Goal: Task Accomplishment & Management: Manage account settings

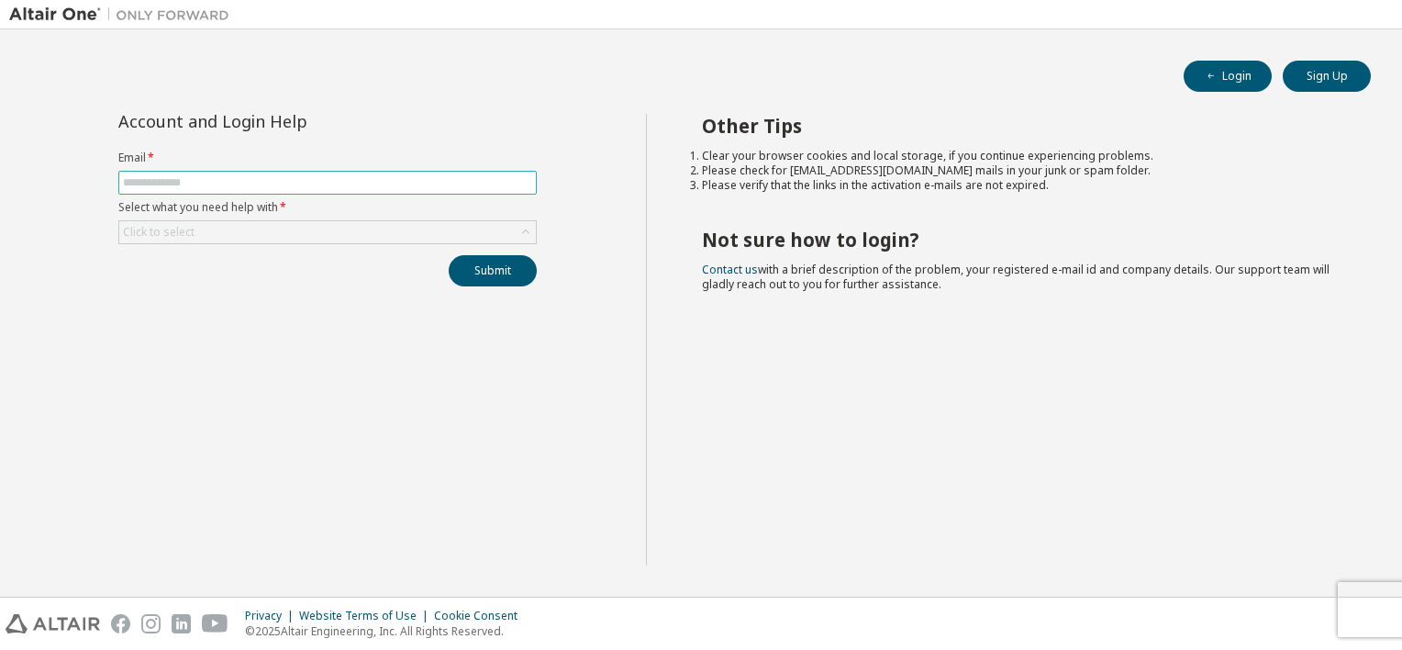
click at [229, 180] on input "text" at bounding box center [327, 182] width 409 height 15
click at [282, 177] on input "text" at bounding box center [327, 182] width 409 height 15
paste input "**********"
click at [338, 232] on div "Click to select" at bounding box center [327, 232] width 417 height 22
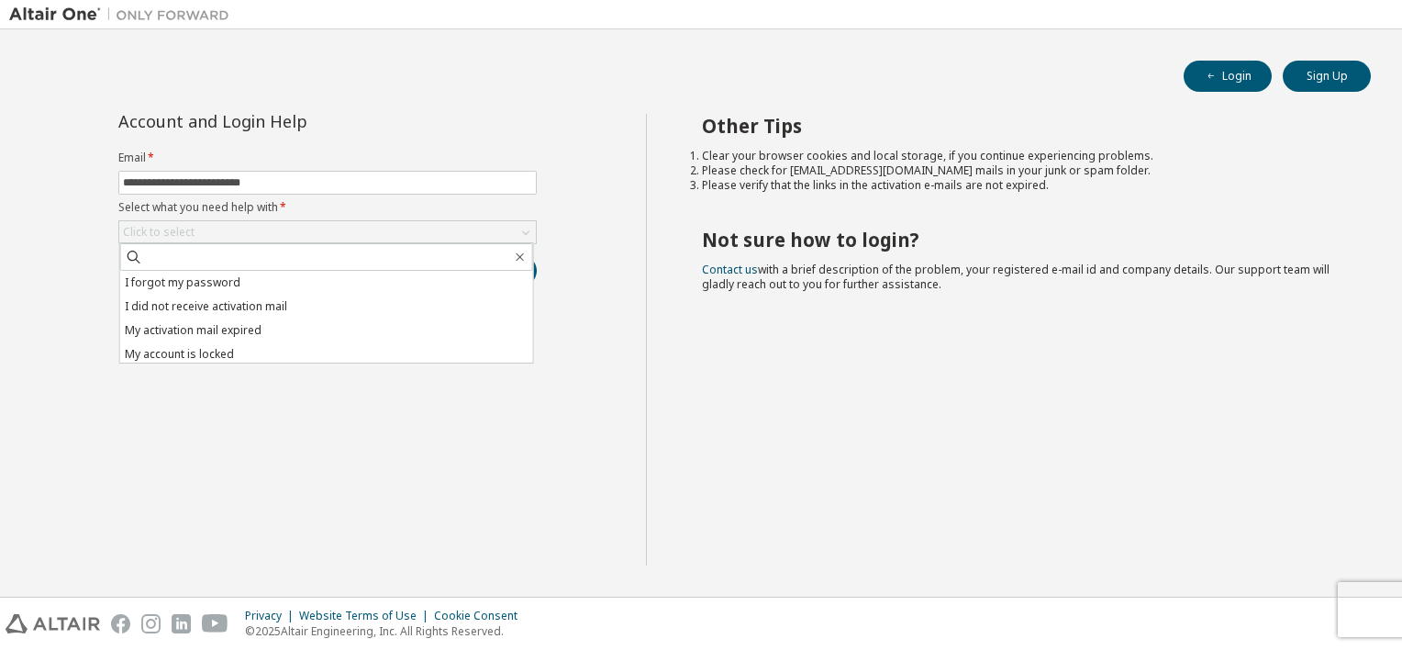
click at [215, 275] on li "I forgot my password" at bounding box center [326, 283] width 413 height 24
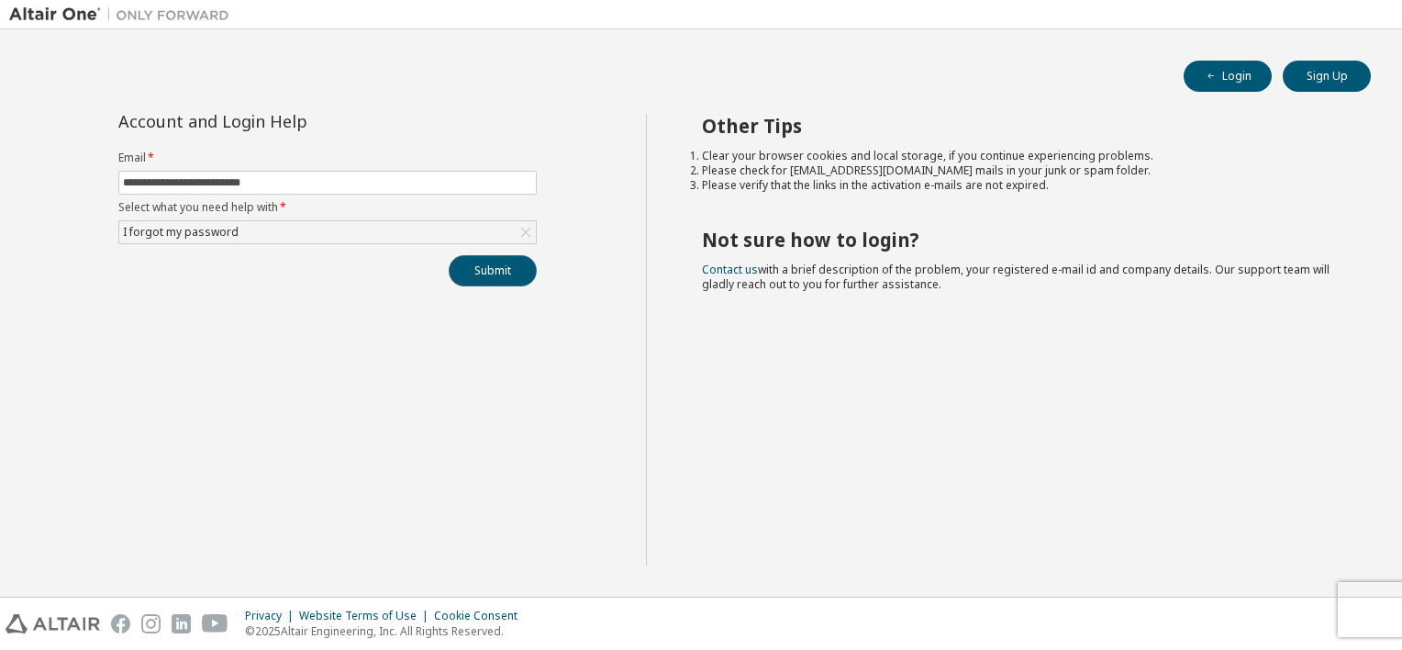
click at [505, 277] on button "Submit" at bounding box center [493, 270] width 88 height 31
click at [494, 272] on button "Submit" at bounding box center [493, 270] width 88 height 31
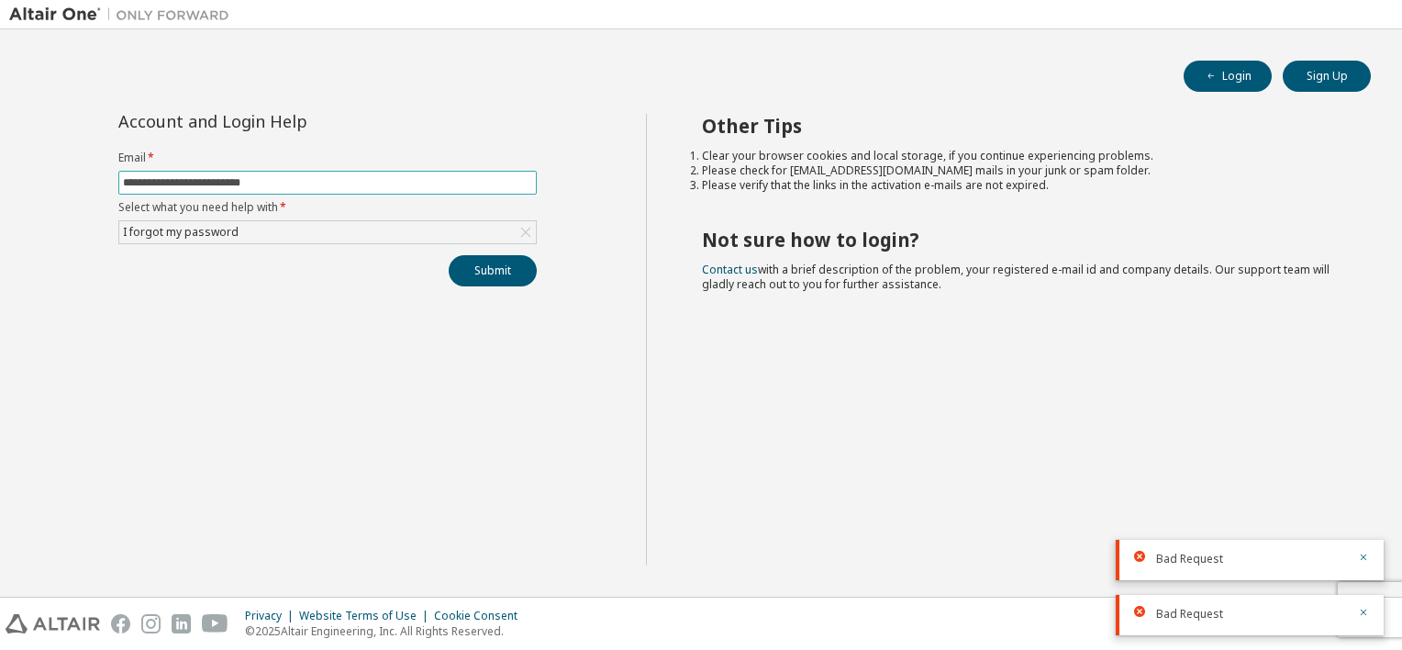
click at [300, 178] on input "**********" at bounding box center [327, 182] width 409 height 15
click at [130, 177] on input "**********" at bounding box center [327, 182] width 409 height 15
type input "**********"
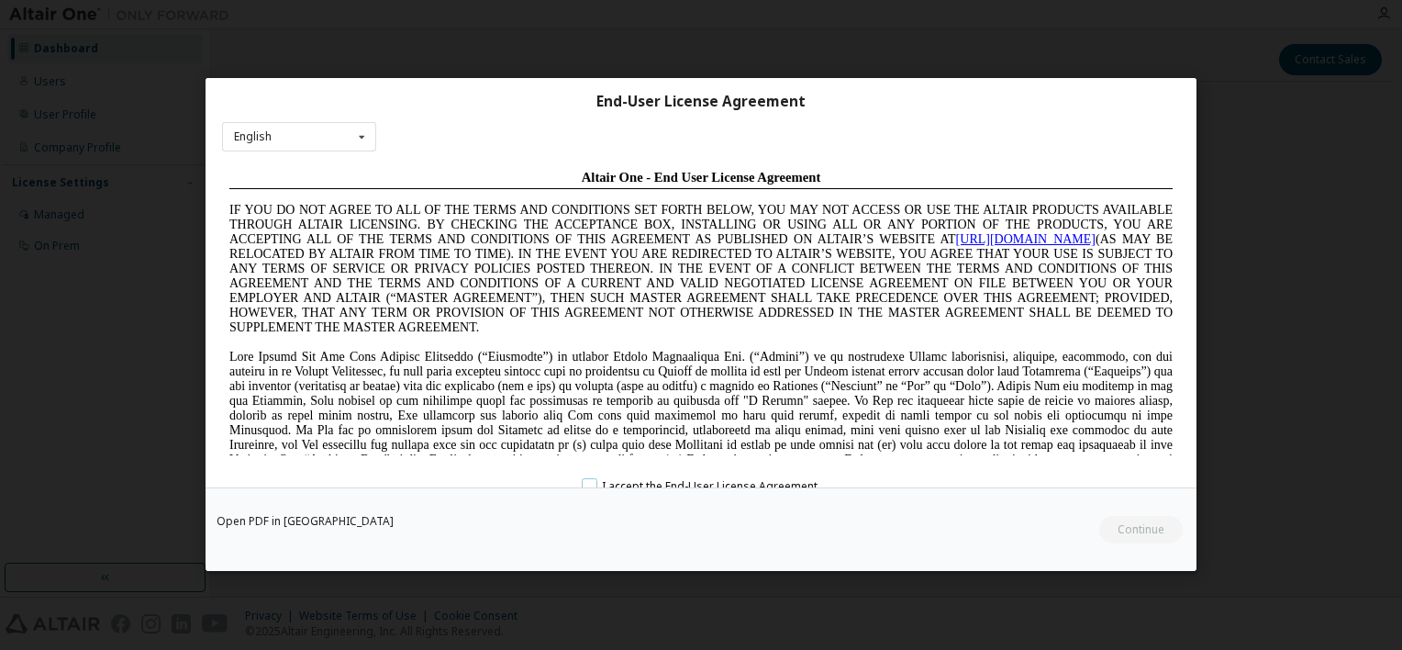
click at [586, 481] on label "I accept the End-User License Agreement." at bounding box center [701, 486] width 239 height 16
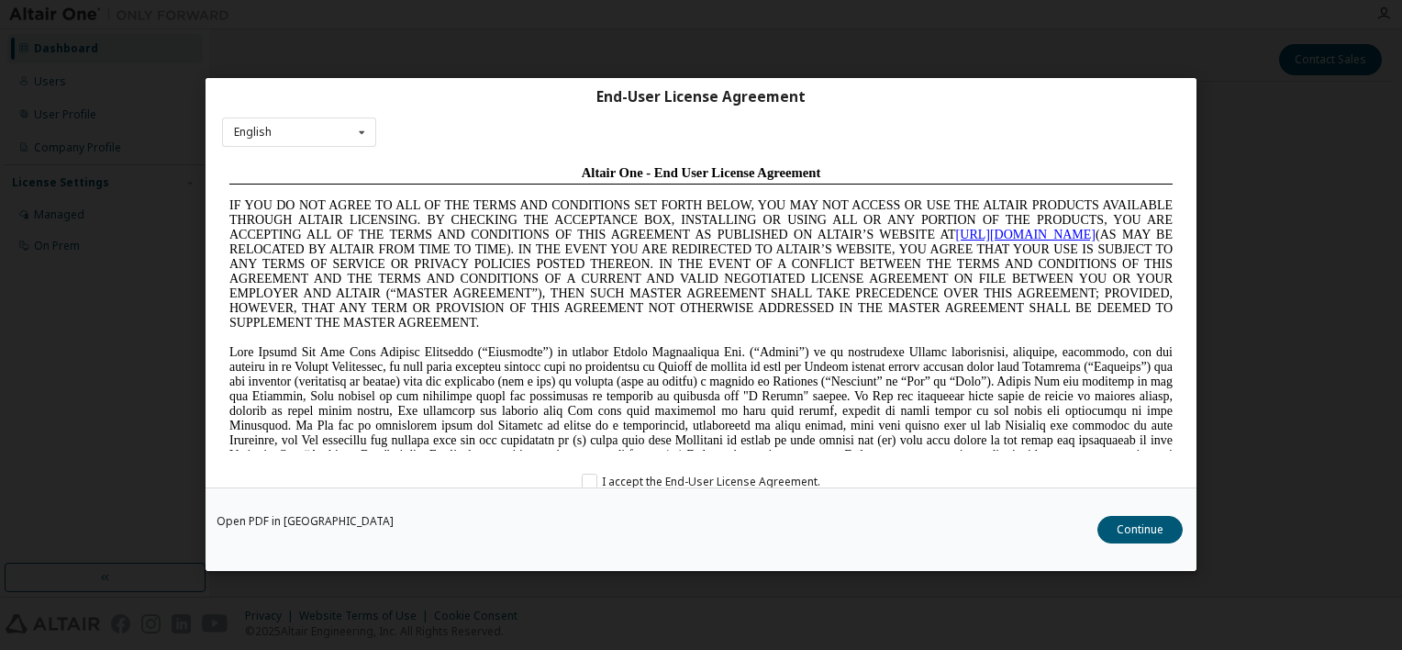
click at [1138, 524] on button "Continue" at bounding box center [1140, 531] width 85 height 28
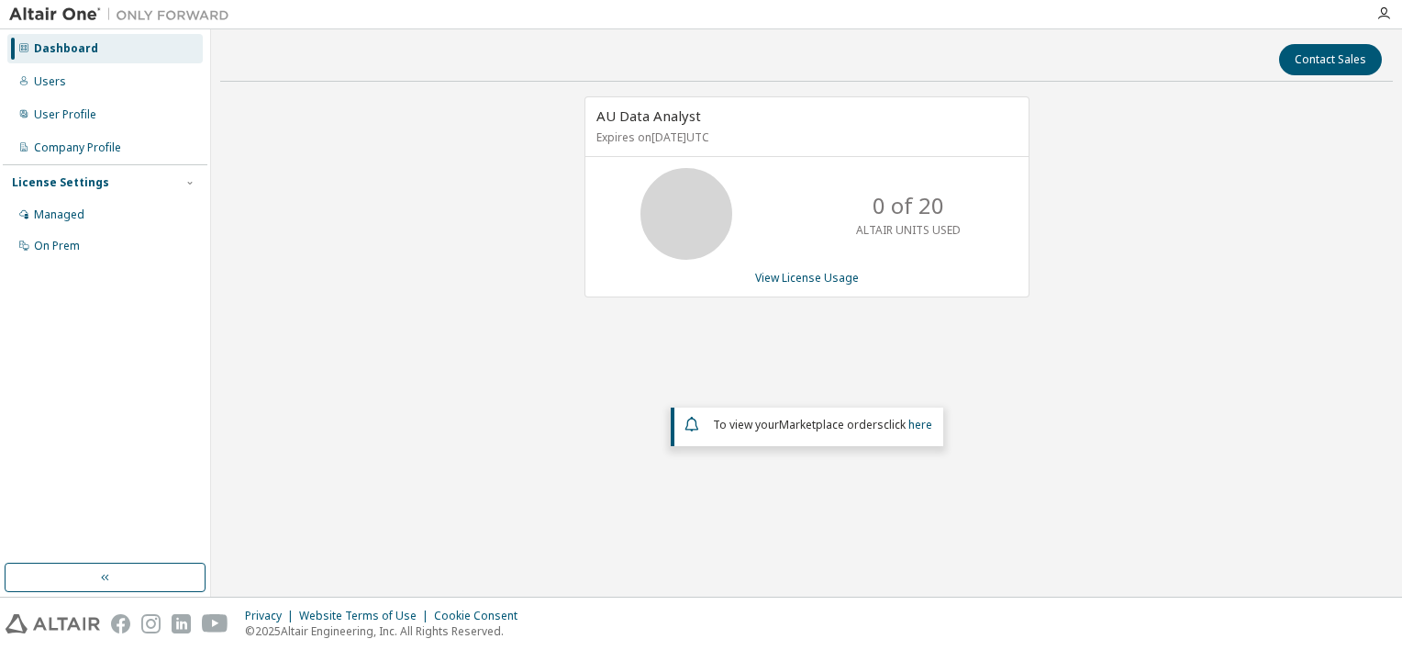
click at [63, 84] on div "Users" at bounding box center [105, 81] width 196 height 29
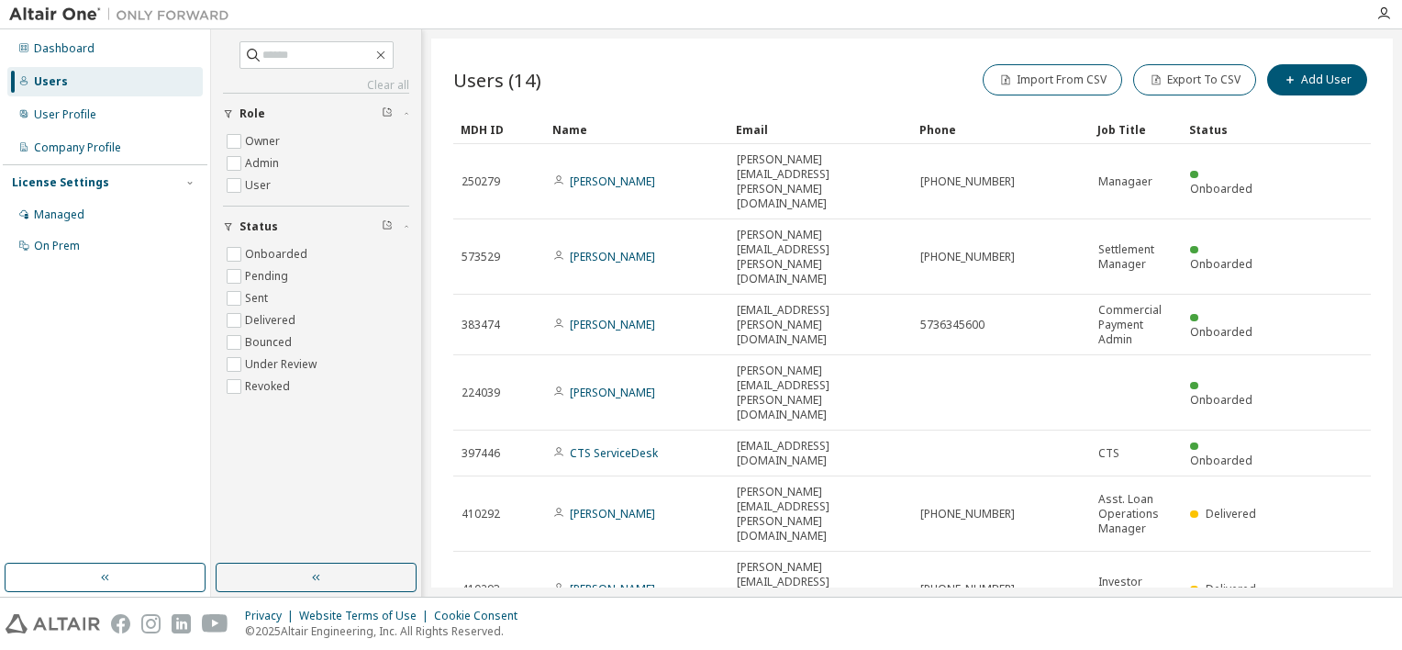
scroll to position [92, 0]
click at [388, 230] on span "button" at bounding box center [387, 226] width 11 height 15
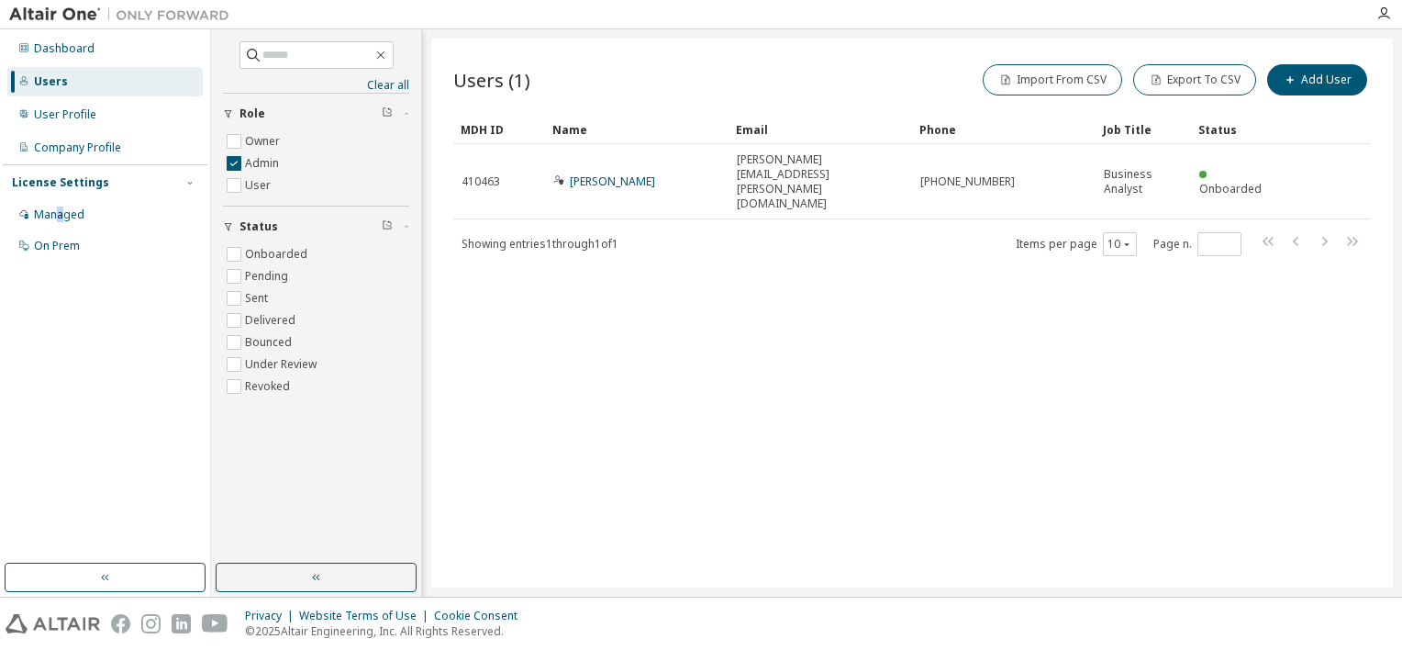
click at [59, 214] on div "Managed" at bounding box center [59, 214] width 50 height 15
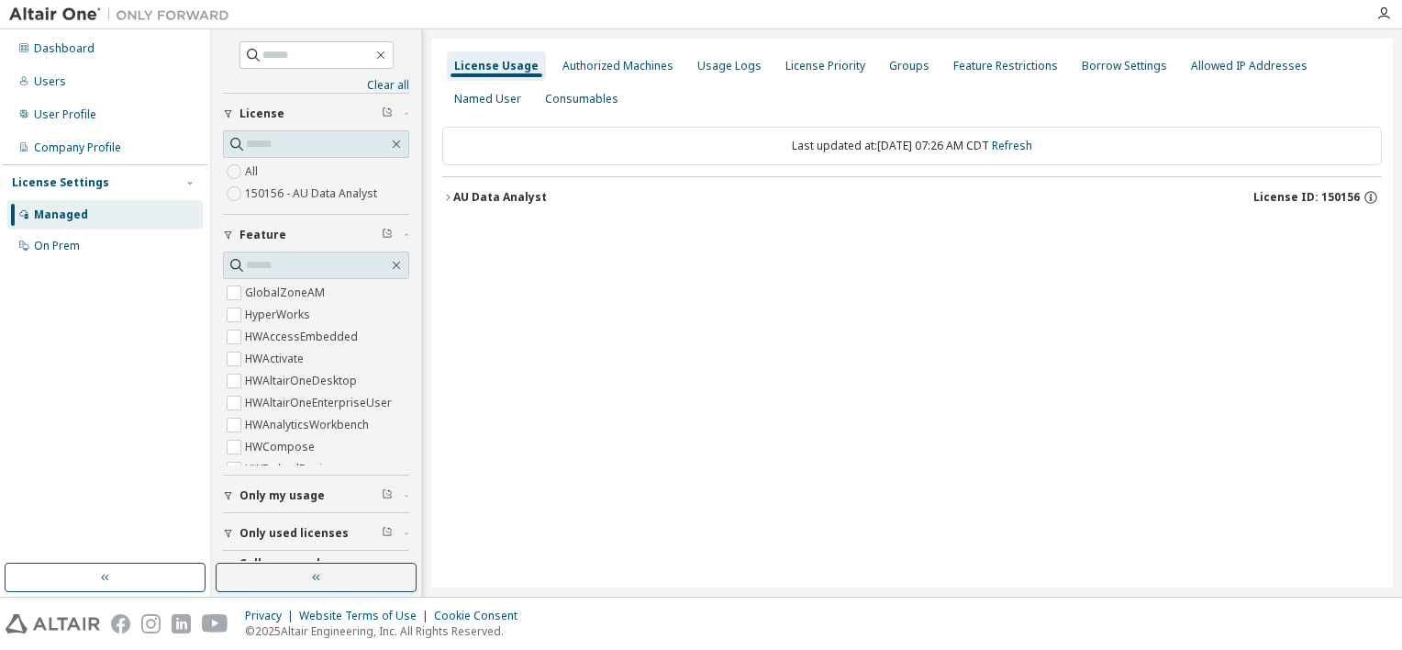
drag, startPoint x: 59, startPoint y: 214, endPoint x: 64, endPoint y: 249, distance: 35.3
click at [64, 249] on div "On Prem" at bounding box center [57, 246] width 46 height 15
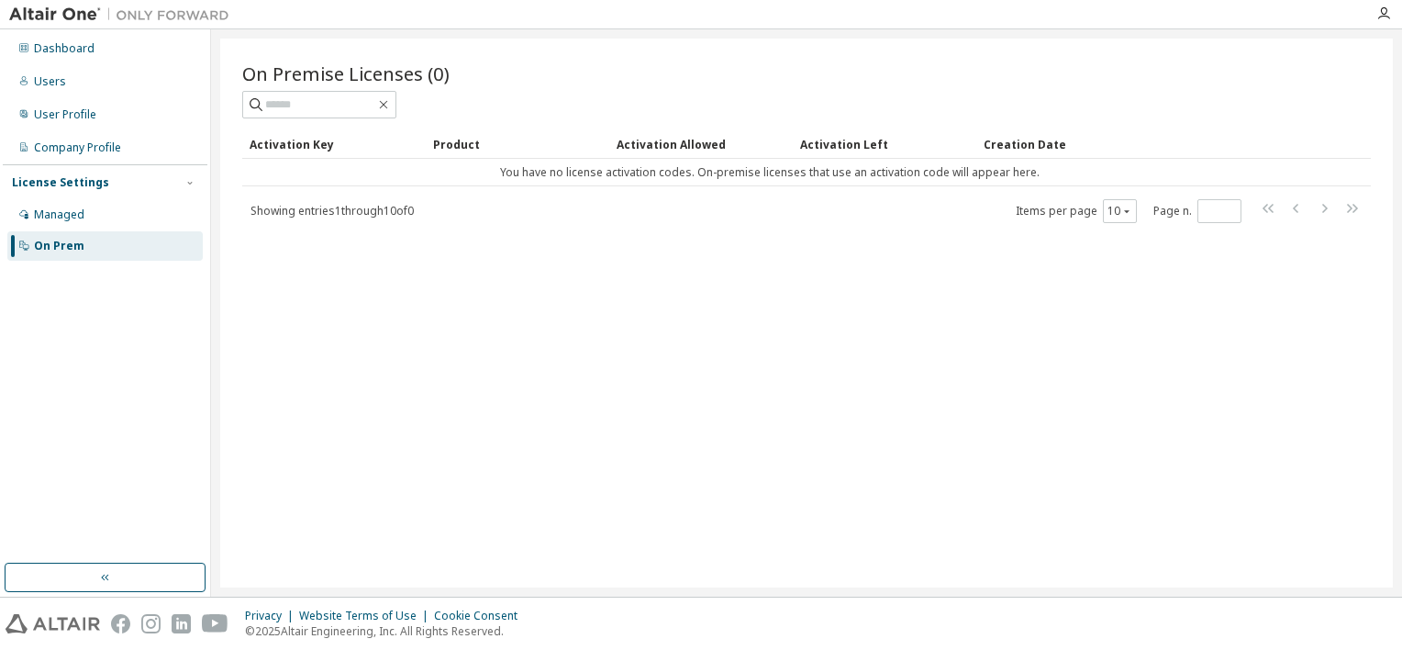
click at [74, 217] on div "Managed" at bounding box center [59, 214] width 50 height 15
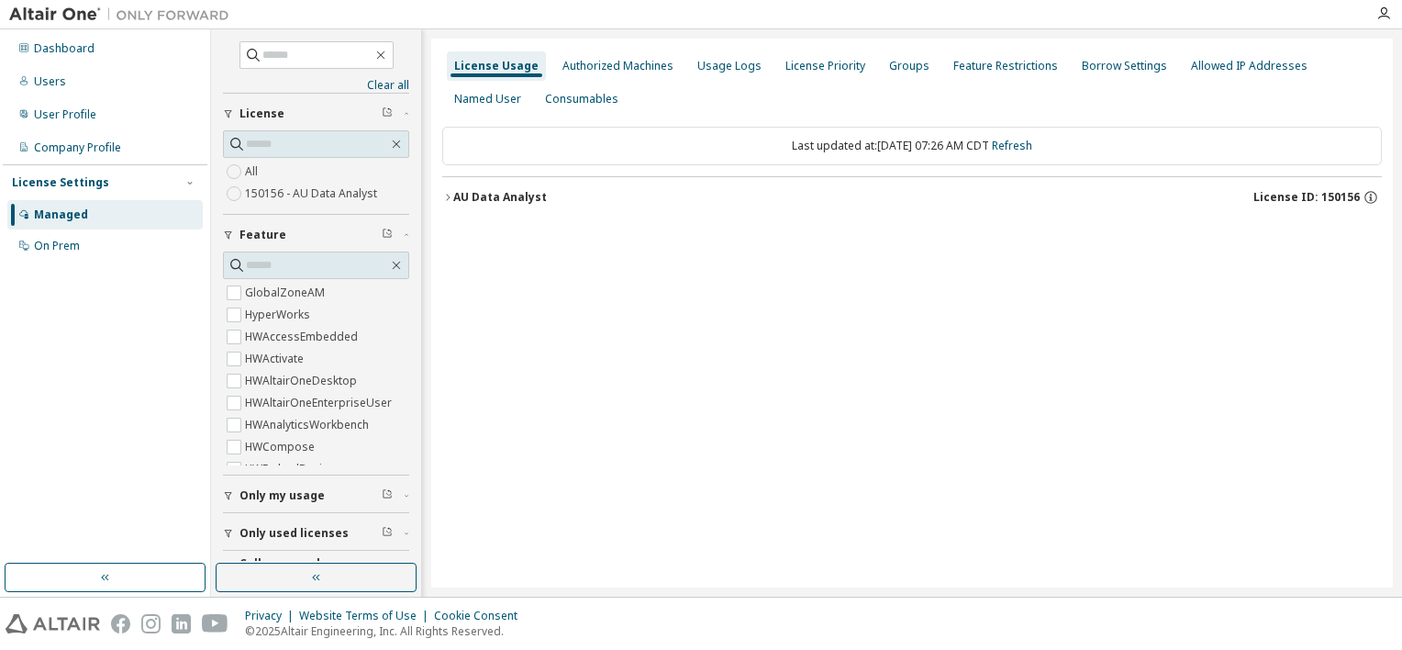
click at [448, 199] on icon "button" at bounding box center [447, 197] width 11 height 11
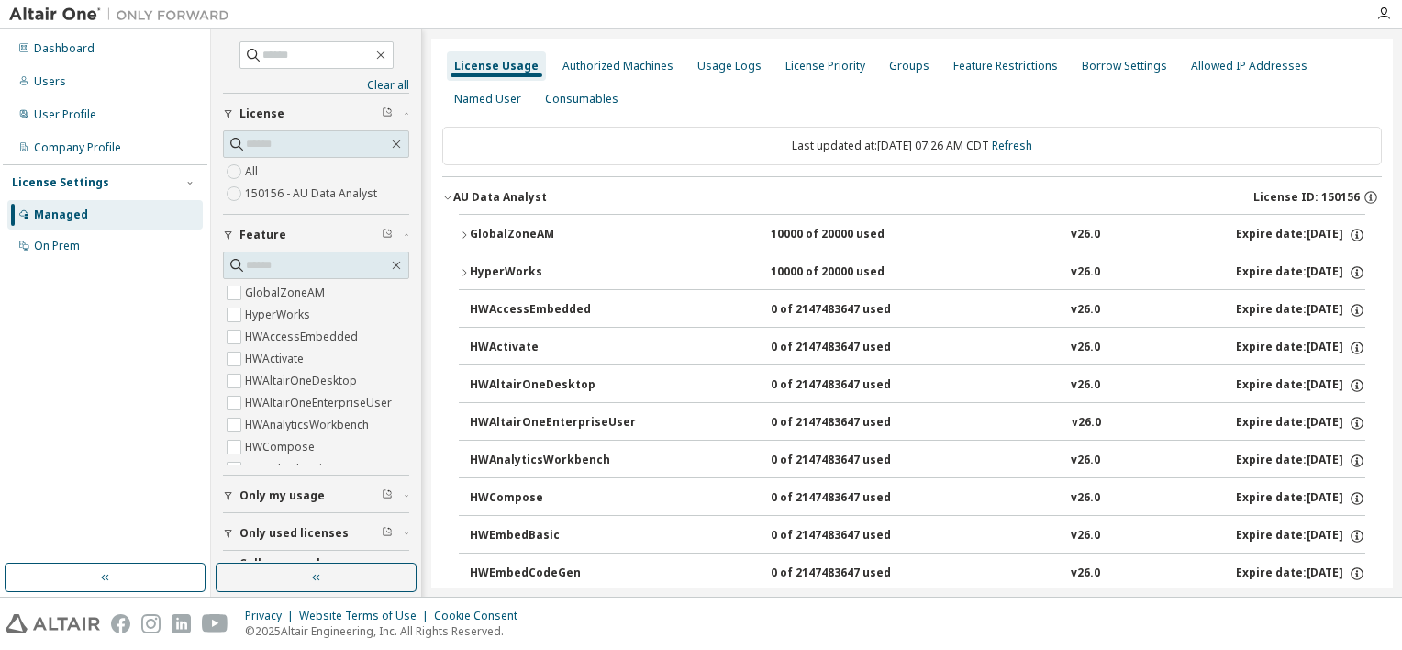
click at [466, 272] on icon "button" at bounding box center [464, 272] width 11 height 11
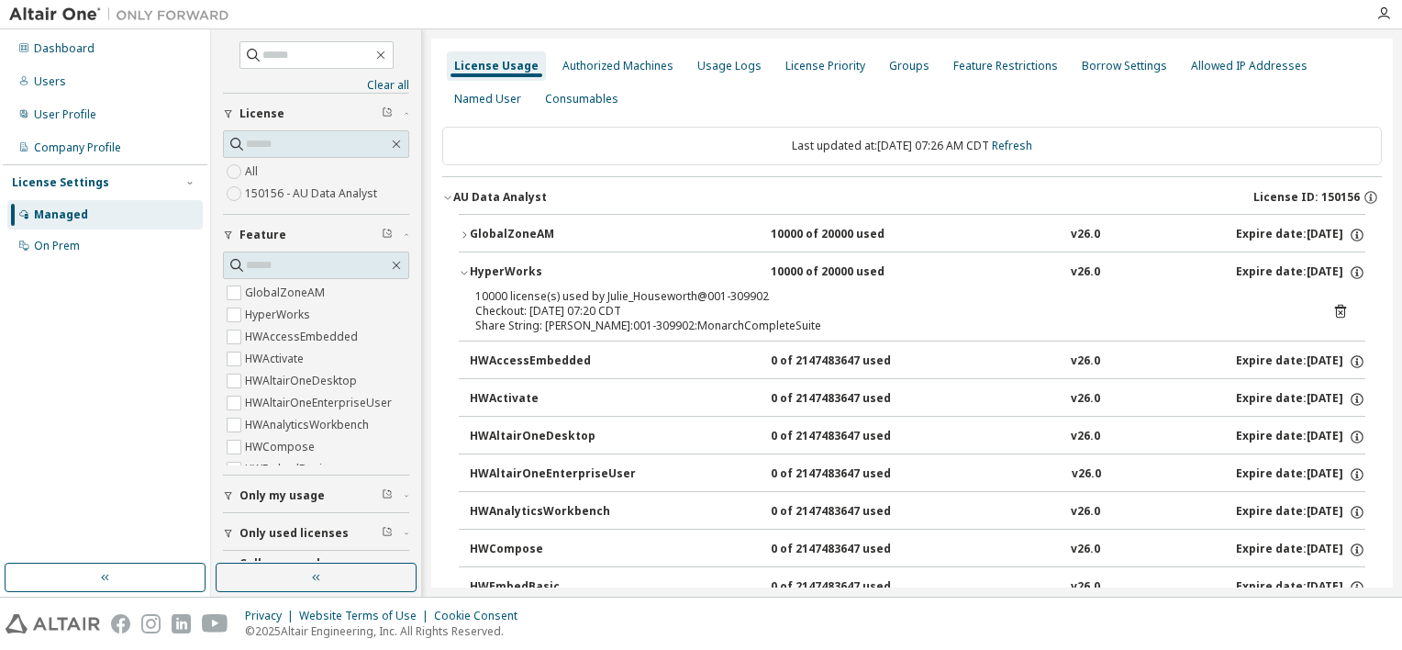
click at [466, 232] on icon "button" at bounding box center [464, 234] width 11 height 11
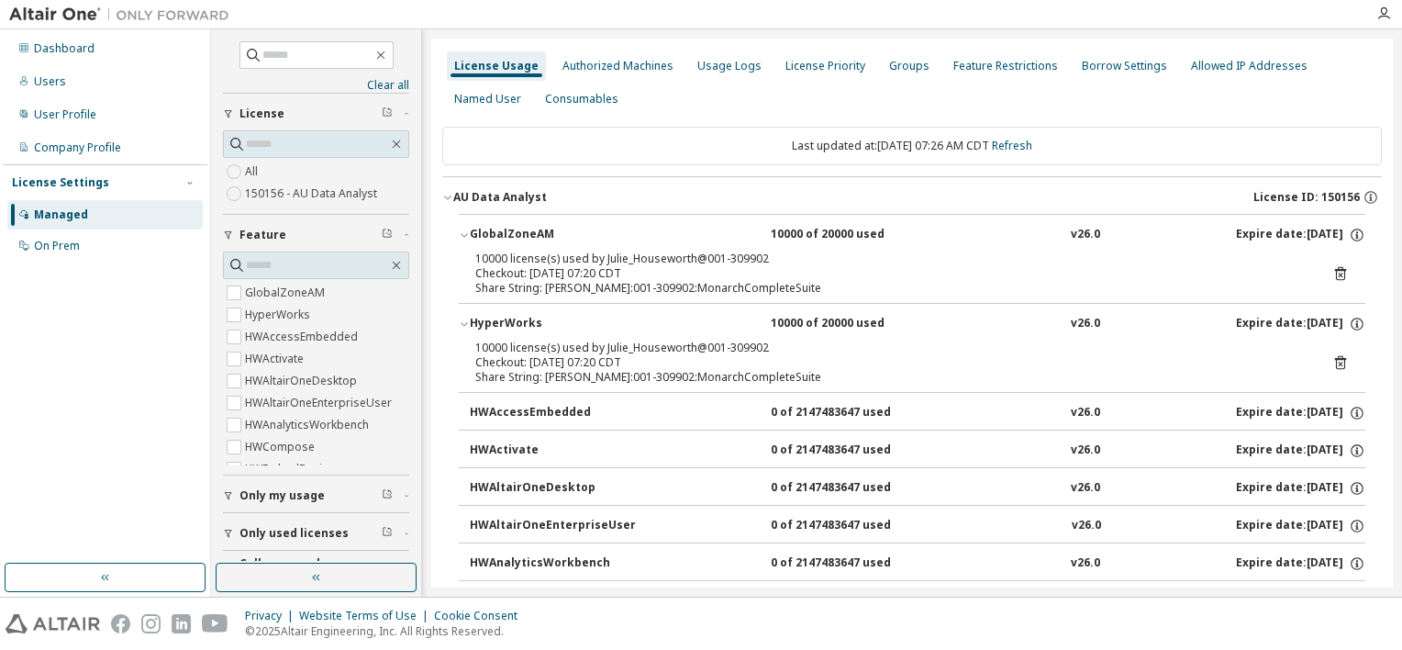
click at [463, 235] on icon "button" at bounding box center [464, 234] width 11 height 11
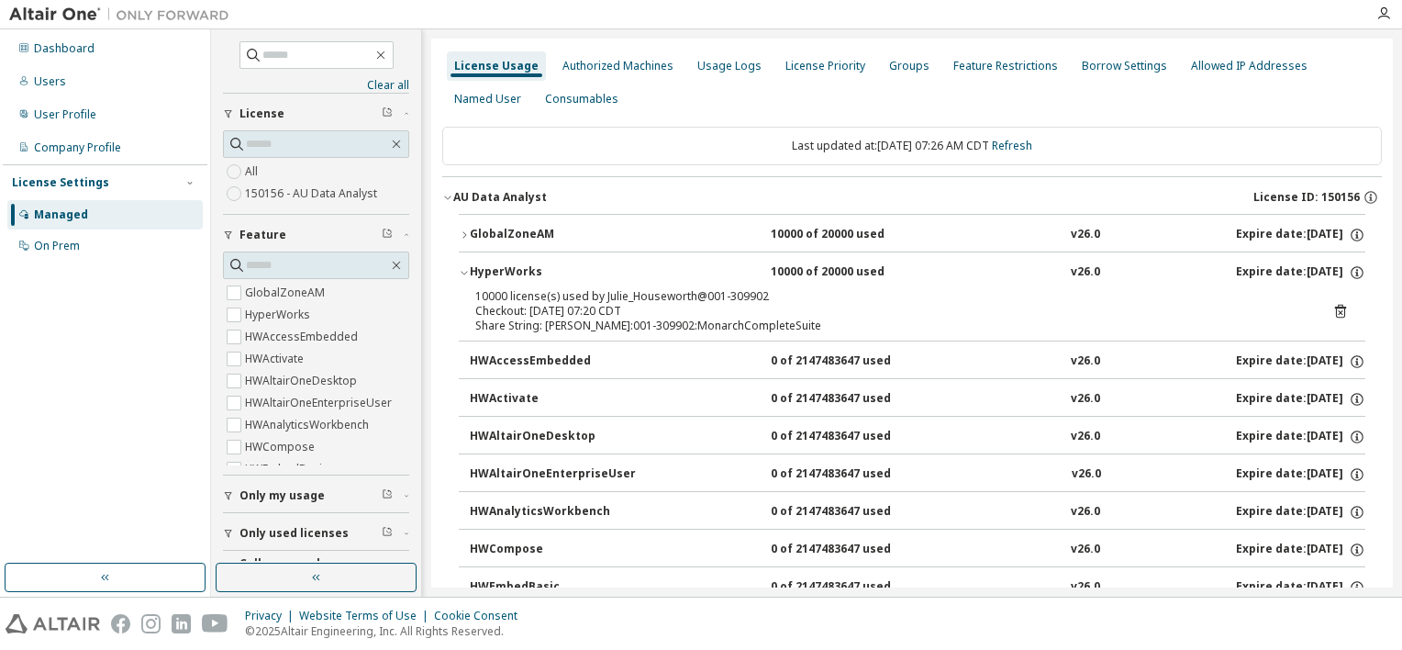
click at [464, 268] on icon "button" at bounding box center [464, 272] width 11 height 11
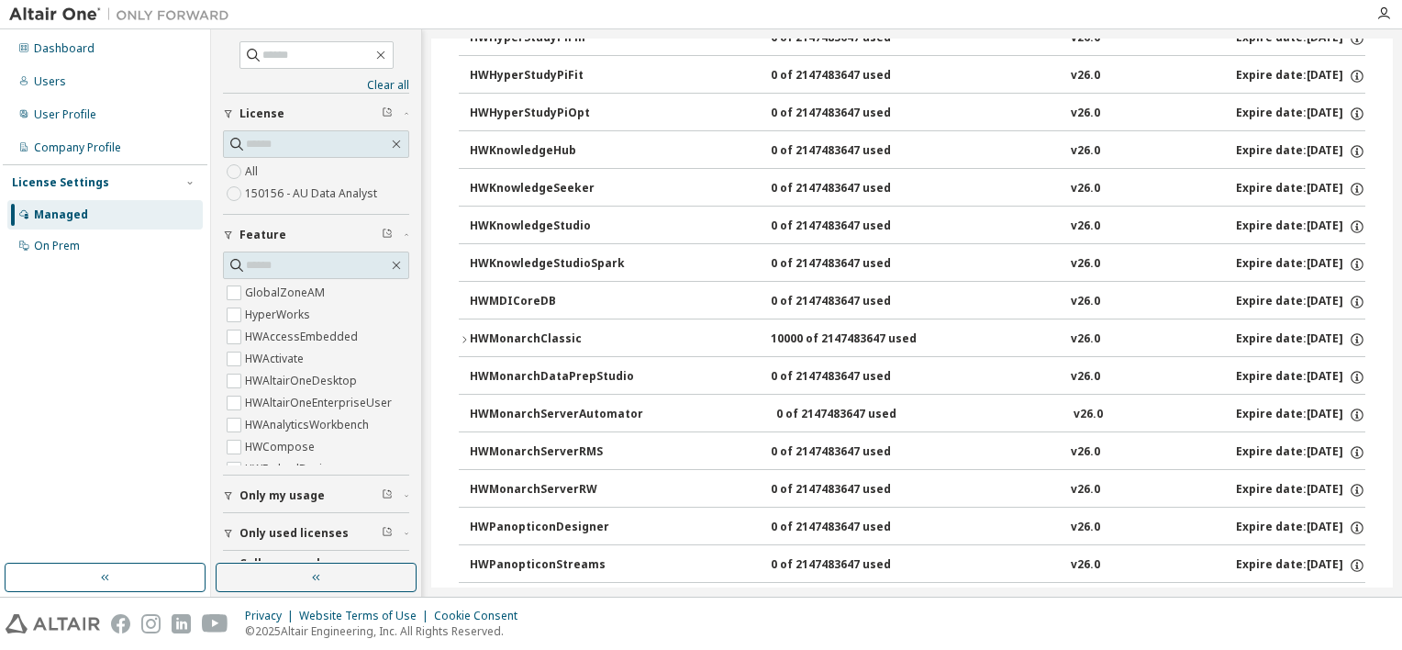
scroll to position [826, 0]
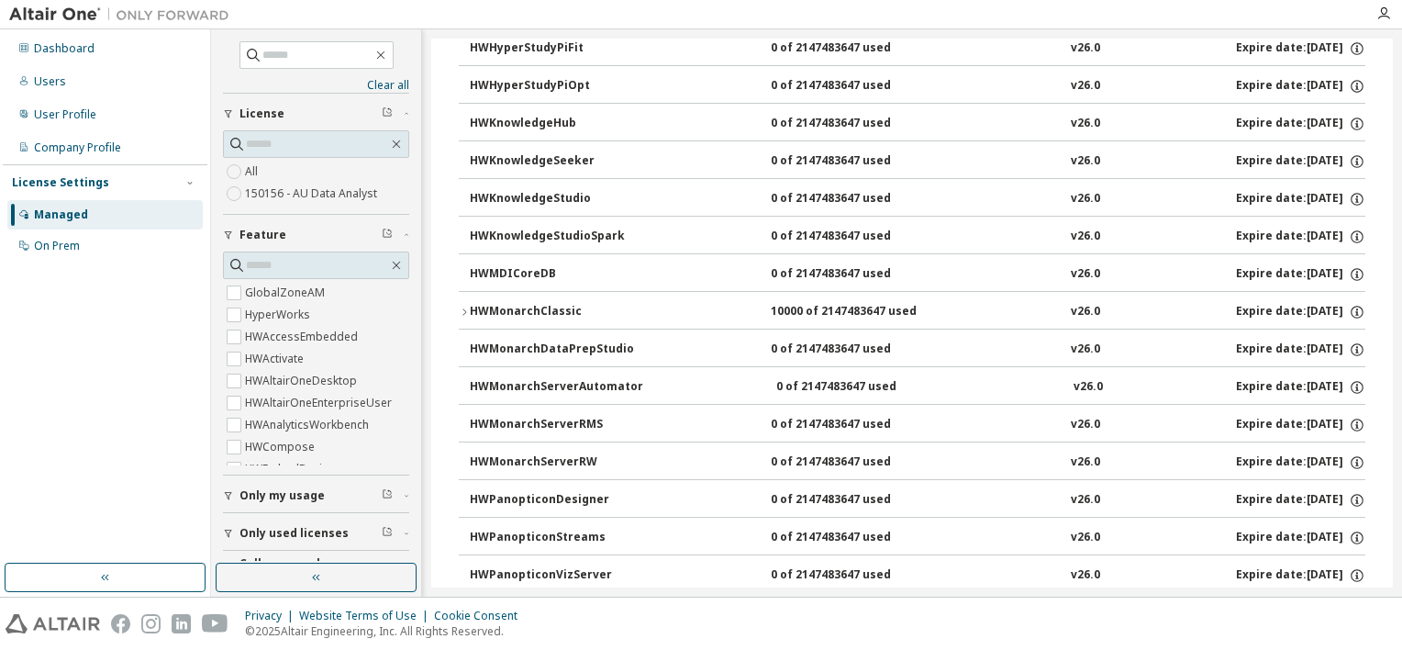
click at [461, 313] on button "HWMonarchClassic 10000 of 2147483647 used v26.0 Expire date: 2025-10-03" at bounding box center [912, 312] width 907 height 40
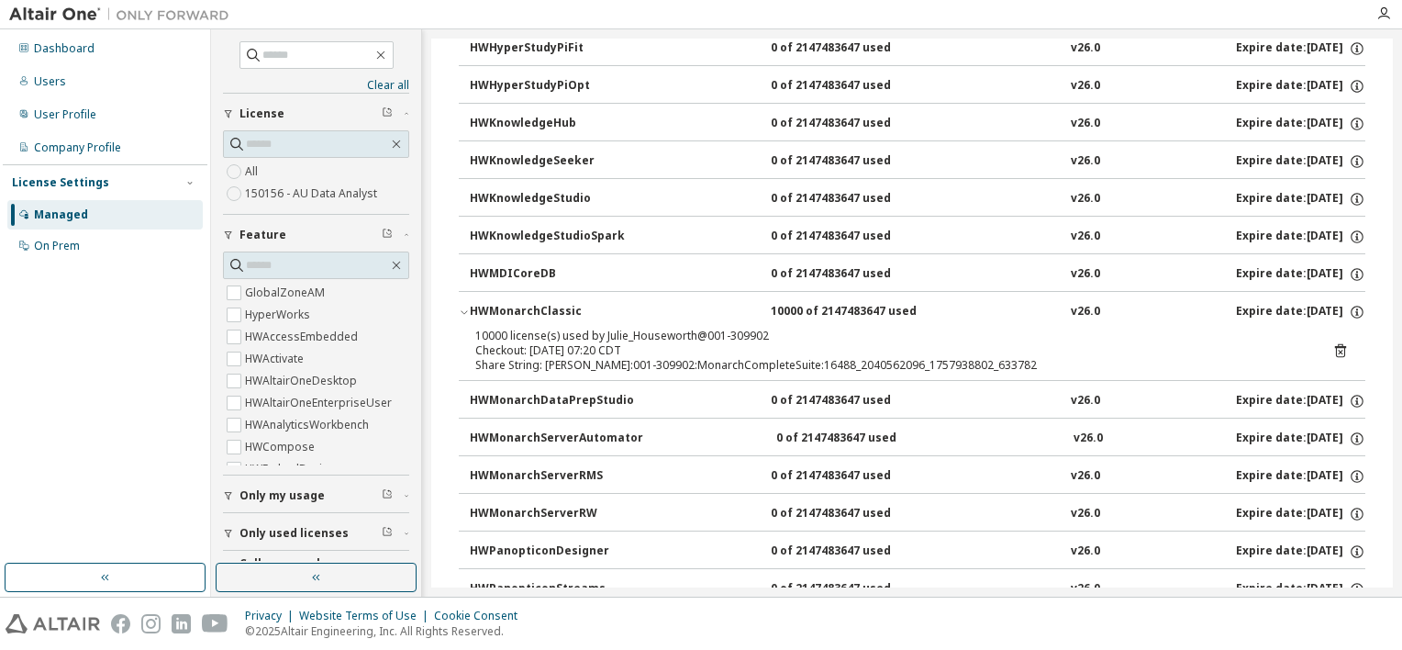
click at [461, 313] on button "HWMonarchClassic 10000 of 2147483647 used v26.0 Expire date: 2025-10-03" at bounding box center [912, 312] width 907 height 40
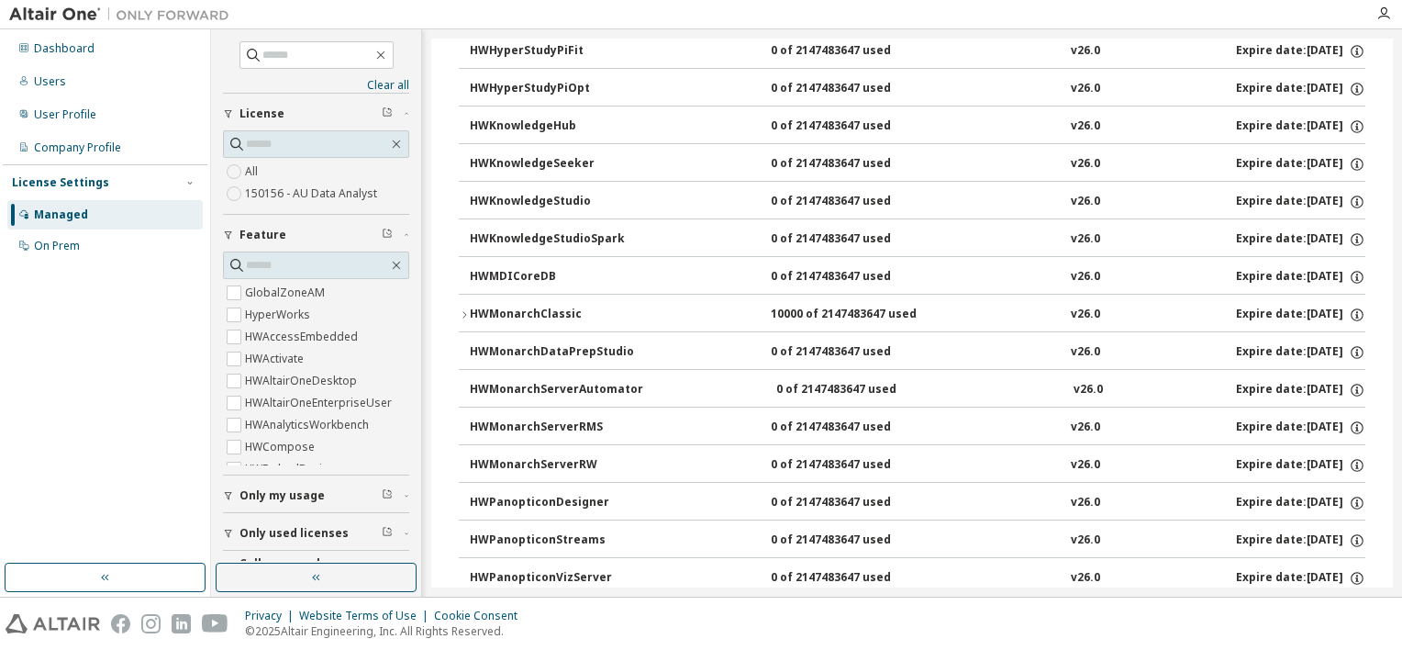
scroll to position [1010, 0]
